Goal: Entertainment & Leisure: Consume media (video, audio)

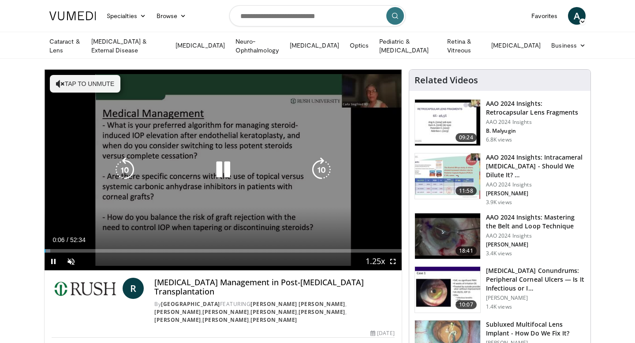
click at [225, 166] on icon "Video Player" at bounding box center [223, 169] width 25 height 25
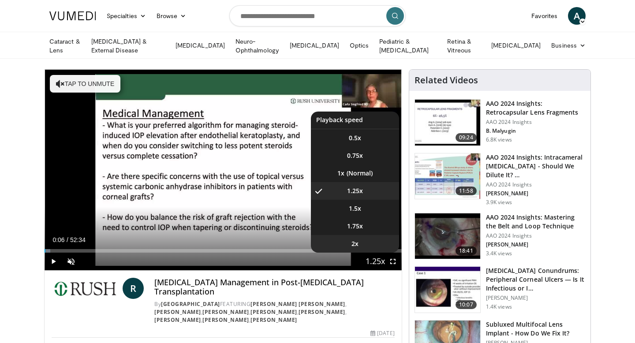
click at [356, 241] on span "2x" at bounding box center [354, 243] width 7 height 9
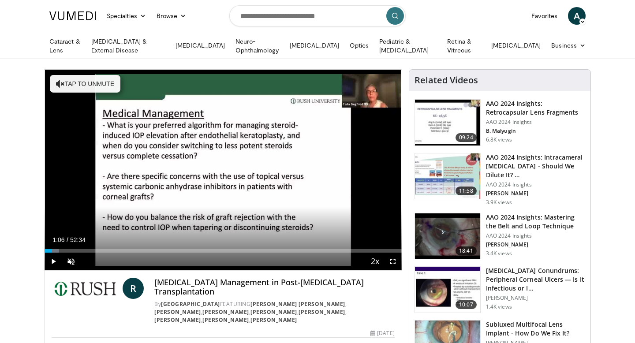
click at [52, 249] on div "Progress Bar" at bounding box center [52, 251] width 1 height 4
click at [53, 263] on span "Video Player" at bounding box center [54, 261] width 18 height 18
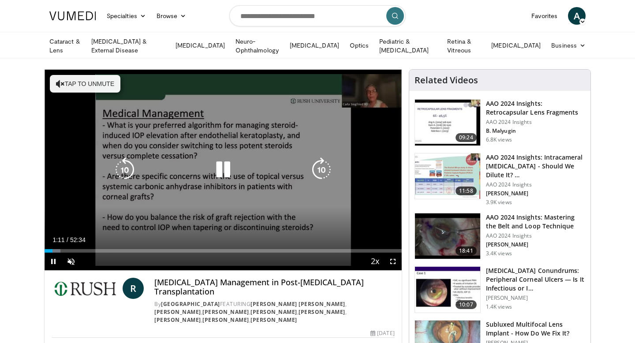
click at [65, 75] on button "Tap to unmute" at bounding box center [85, 84] width 71 height 18
